Goal: Find specific page/section: Find specific page/section

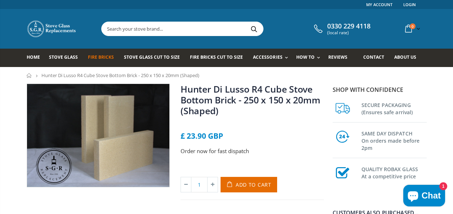
click at [90, 58] on span "Fire Bricks" at bounding box center [101, 57] width 26 height 6
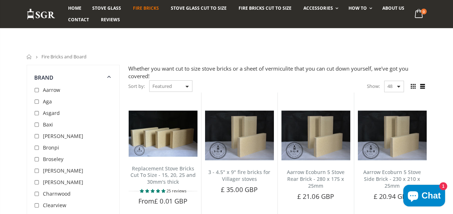
scroll to position [-4, 0]
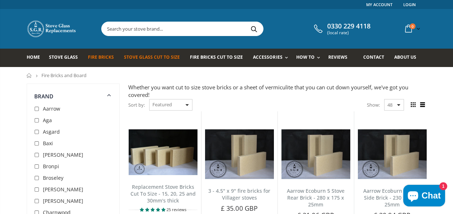
click at [161, 59] on span "Stove Glass Cut To Size" at bounding box center [152, 57] width 56 height 6
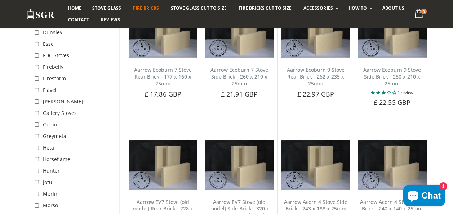
scroll to position [253, 0]
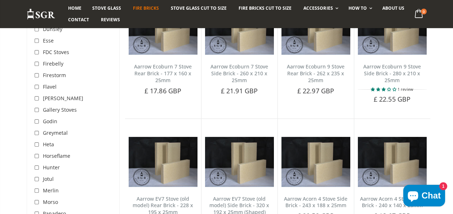
click at [57, 167] on span "Hunter" at bounding box center [51, 167] width 17 height 7
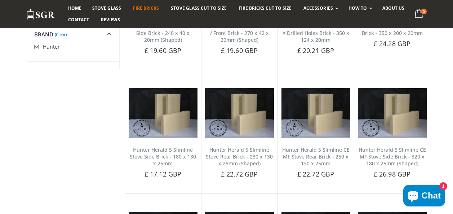
scroll to position [536, 0]
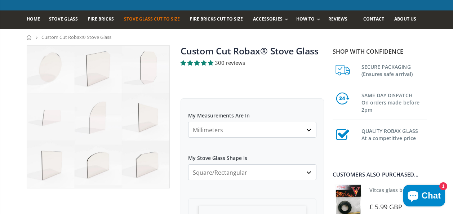
scroll to position [46, 0]
